Goal: Task Accomplishment & Management: Use online tool/utility

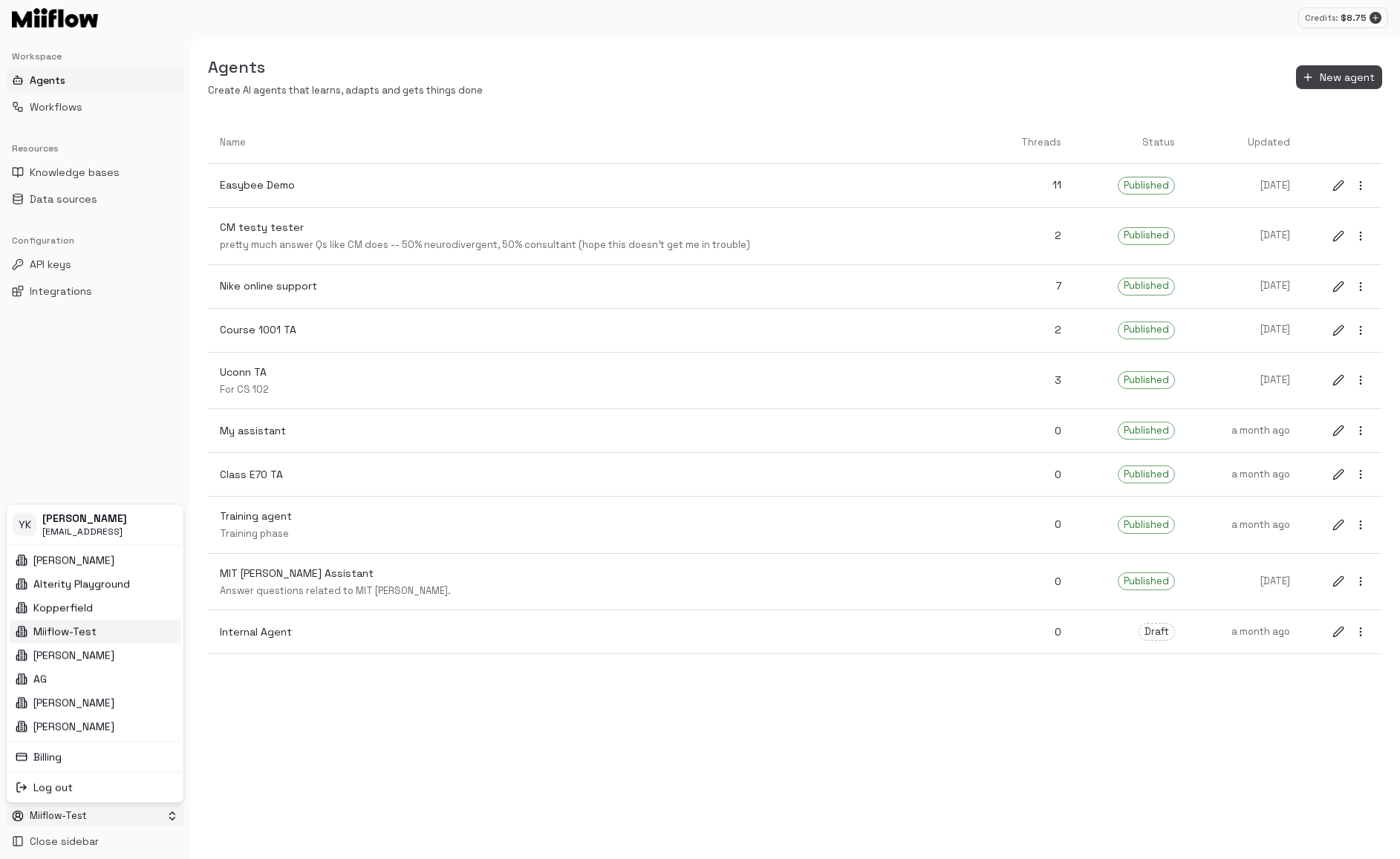
click at [81, 815] on html "Credits: $ 8.75 Workspace Agents Workflows Resources Knowledge bases Data sourc…" at bounding box center [700, 430] width 1400 height 859
click at [115, 605] on div "Kopperfield" at bounding box center [96, 607] width 171 height 24
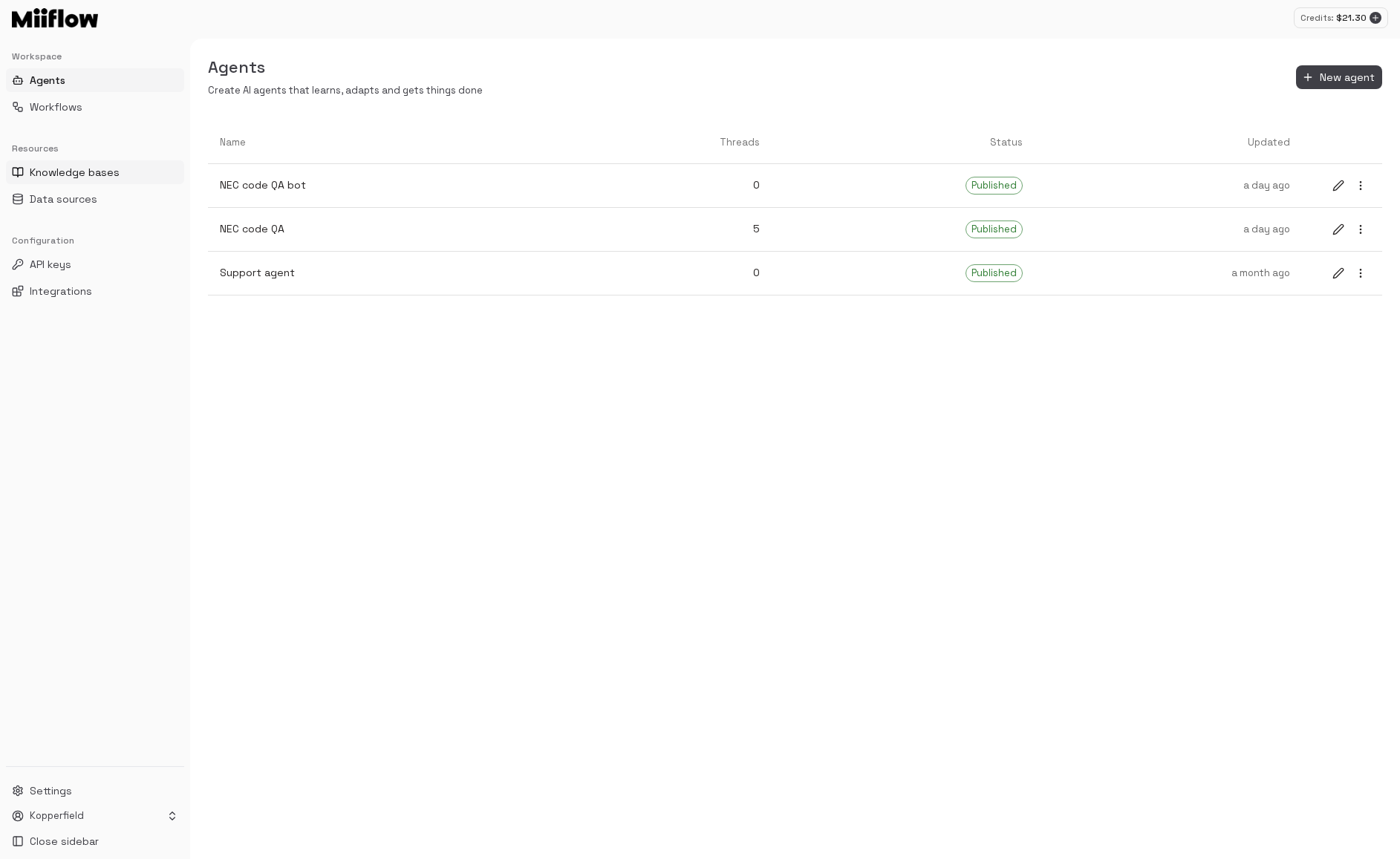
click at [120, 174] on button "Knowledge bases" at bounding box center [95, 172] width 179 height 24
